Goal: Transaction & Acquisition: Purchase product/service

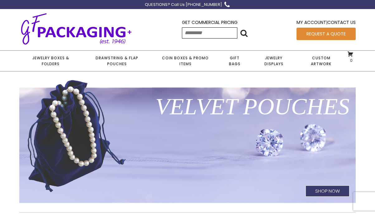
click at [200, 34] on input "Search for:" at bounding box center [209, 32] width 55 height 11
type input "**********"
click input "******" at bounding box center [0, 0] width 0 height 0
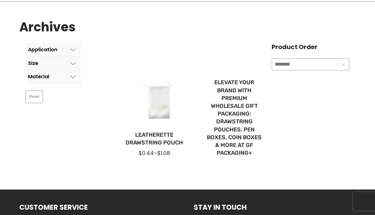
scroll to position [71, 0]
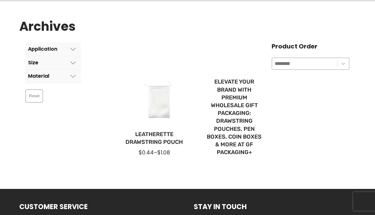
click at [158, 114] on div at bounding box center [154, 101] width 70 height 53
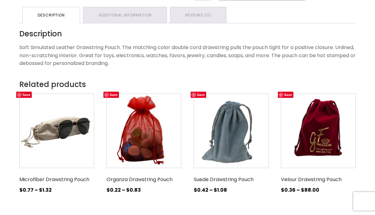
scroll to position [278, 0]
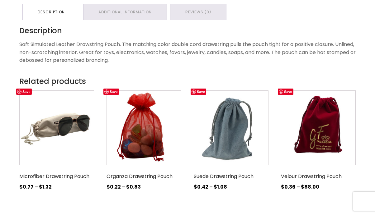
click at [232, 120] on img at bounding box center [231, 128] width 75 height 75
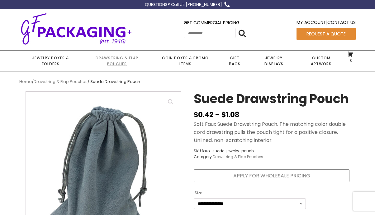
click at [117, 59] on link "Drawstring & Flap Pouches" at bounding box center [117, 61] width 70 height 21
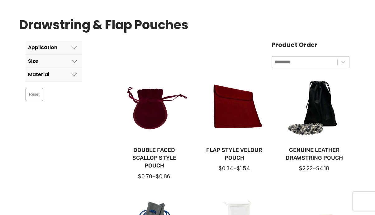
scroll to position [71, 0]
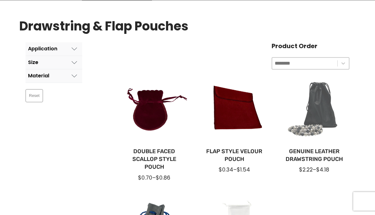
click at [327, 110] on div at bounding box center [314, 110] width 70 height 70
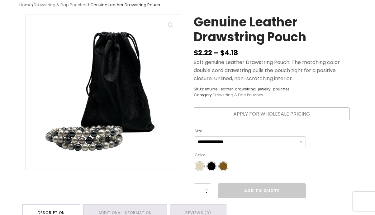
scroll to position [78, 0]
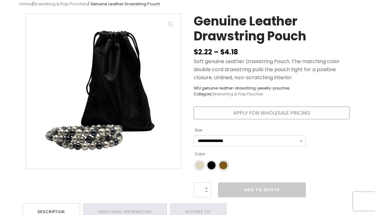
click at [222, 167] on span "Color" at bounding box center [223, 166] width 8 height 8
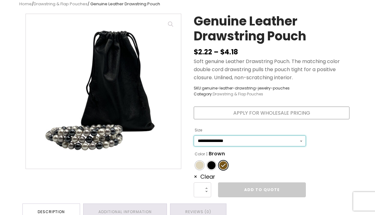
click at [302, 140] on select "**********" at bounding box center [250, 141] width 112 height 11
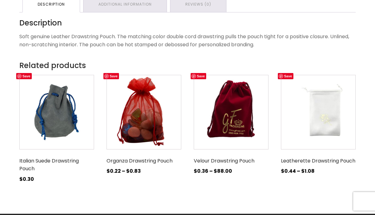
scroll to position [301, 0]
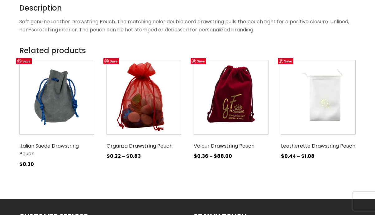
click at [321, 112] on img at bounding box center [318, 97] width 75 height 75
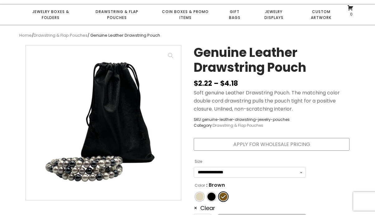
scroll to position [0, 0]
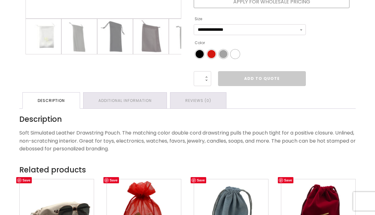
scroll to position [183, 0]
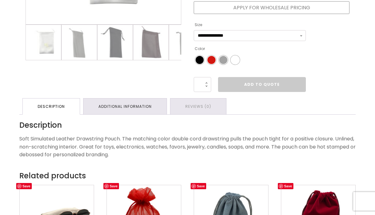
click at [118, 107] on link "Additional information" at bounding box center [124, 107] width 83 height 16
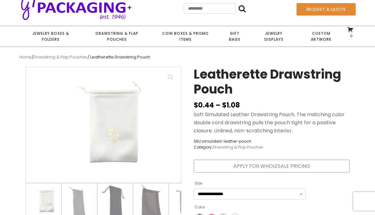
scroll to position [0, 0]
